Goal: Task Accomplishment & Management: Manage account settings

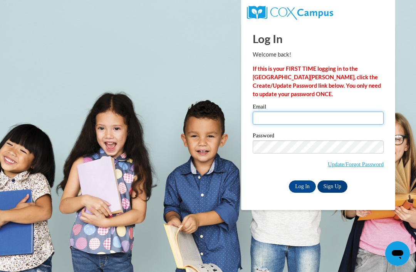
type input "Isabelvq@icloud.com"
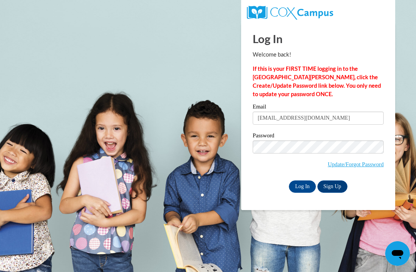
click at [302, 186] on input "Log In" at bounding box center [302, 187] width 27 height 12
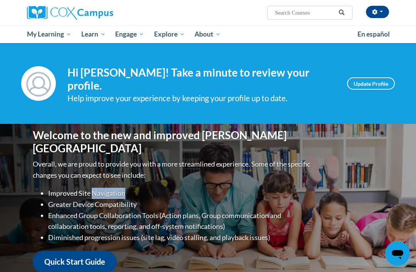
click at [185, 151] on div "Welcome to the new and improved [PERSON_NAME] Campus Overall, we are proud to p…" at bounding box center [207, 201] width 373 height 154
click at [358, 85] on link "Update Profile" at bounding box center [371, 83] width 48 height 12
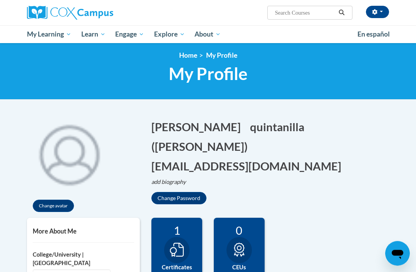
scroll to position [3, 0]
click at [202, 192] on button "Change Password" at bounding box center [178, 198] width 55 height 12
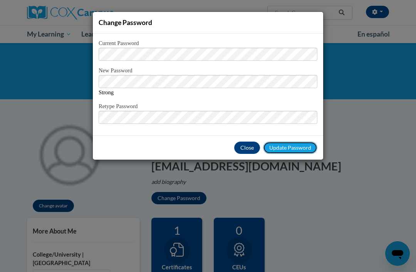
click at [294, 145] on span "Update Password" at bounding box center [290, 147] width 42 height 7
